Goal: Task Accomplishment & Management: Manage account settings

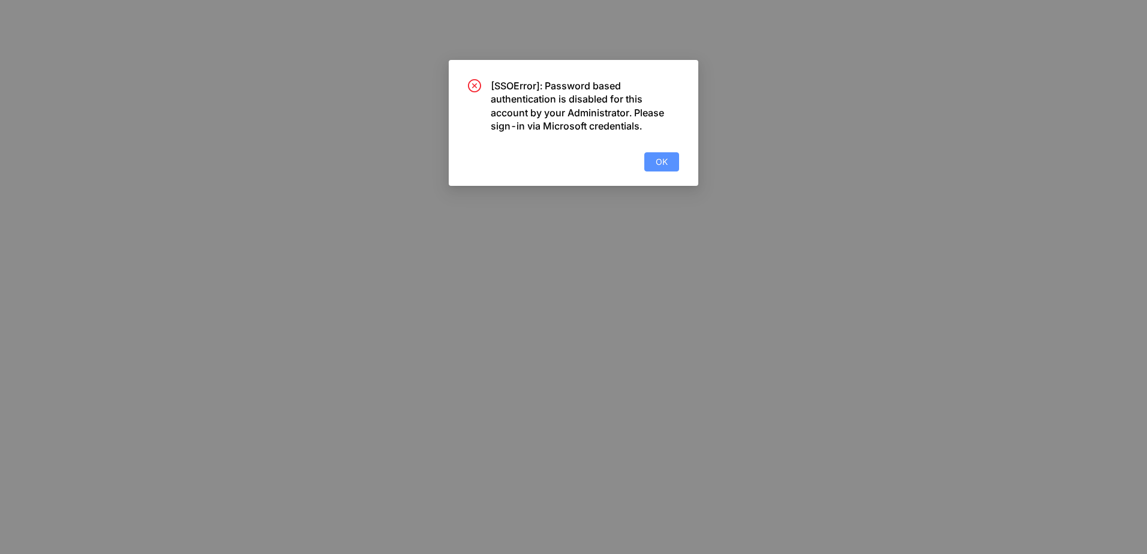
click at [668, 162] on button "OK" at bounding box center [661, 161] width 35 height 19
click at [656, 158] on span "OK" at bounding box center [662, 161] width 12 height 13
